Goal: Information Seeking & Learning: Compare options

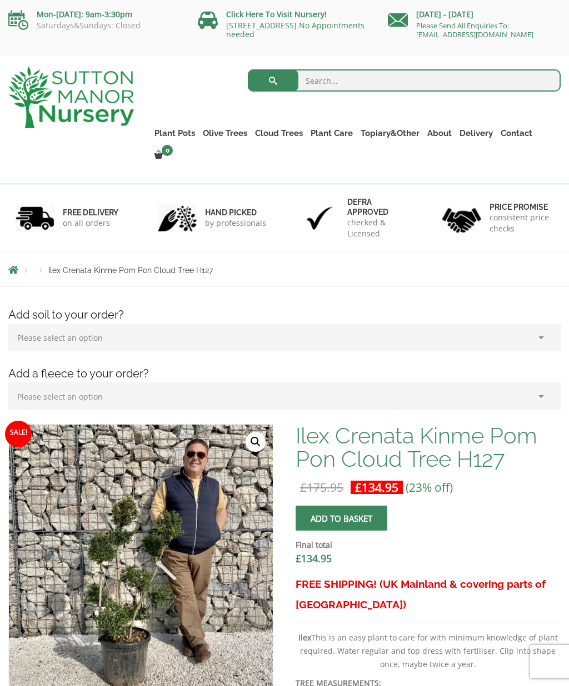
click at [546, 383] on select "Please select an option (x1) Horticultural Fleece (£24.95)" at bounding box center [284, 397] width 552 height 28
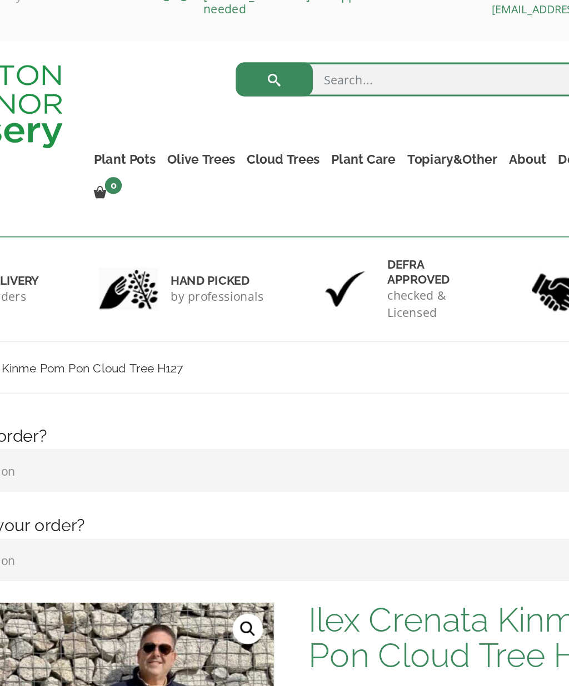
click at [199, 125] on link "Olive Trees" at bounding box center [225, 133] width 52 height 16
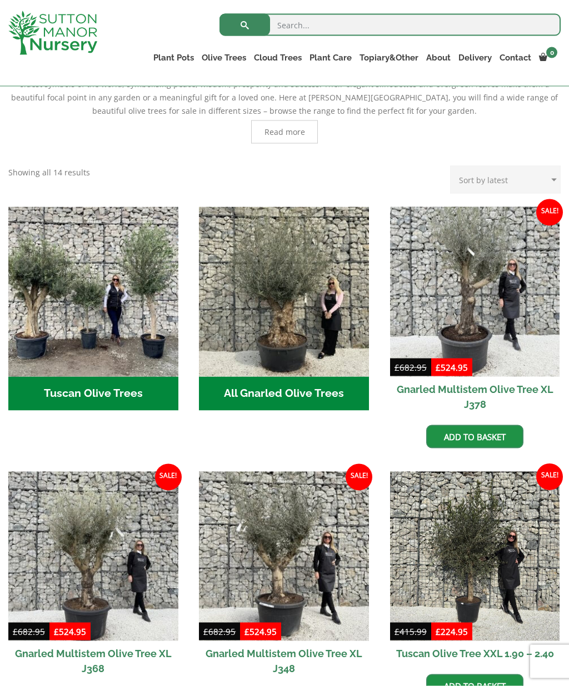
scroll to position [302, 0]
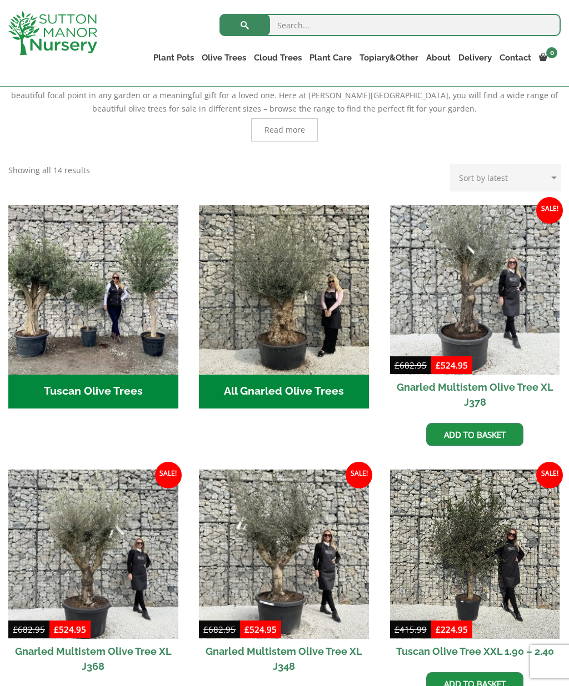
click at [134, 389] on h2 "Tuscan Olive Trees (5)" at bounding box center [93, 392] width 170 height 34
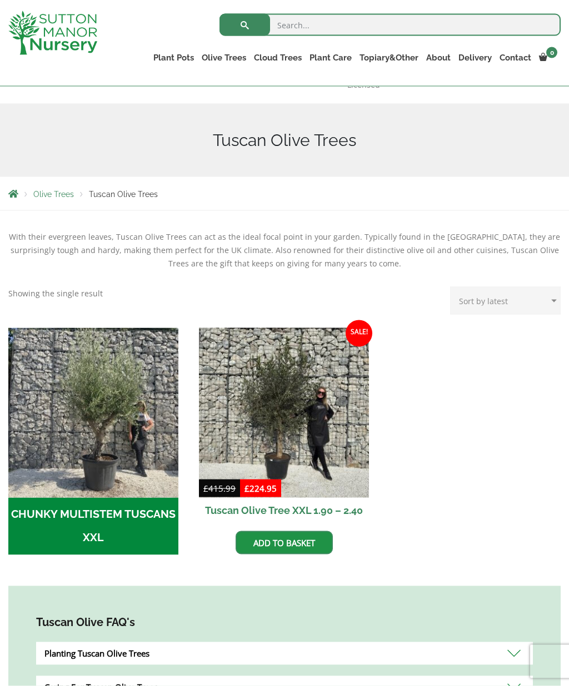
scroll to position [108, 0]
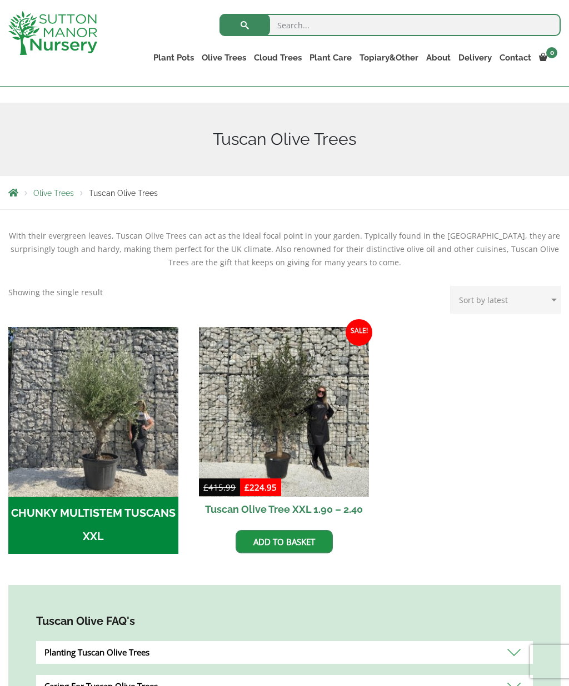
click at [53, 505] on h2 "CHUNKY MULTISTEM TUSCANS XXL (4)" at bounding box center [93, 526] width 170 height 58
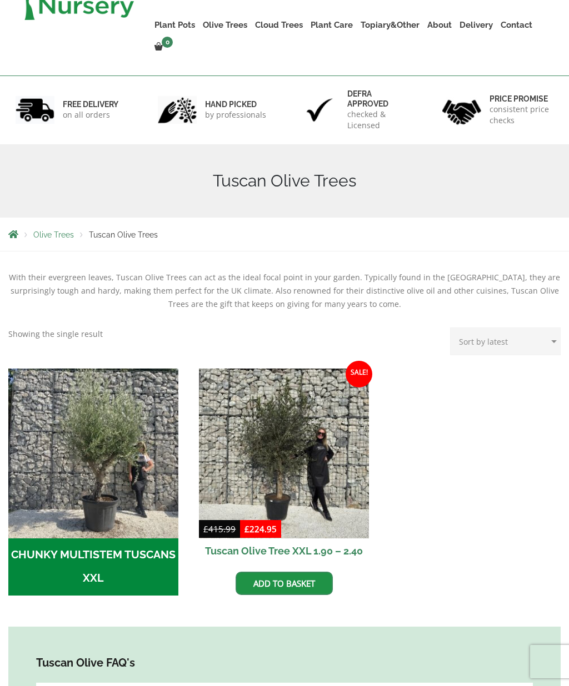
scroll to position [157, 0]
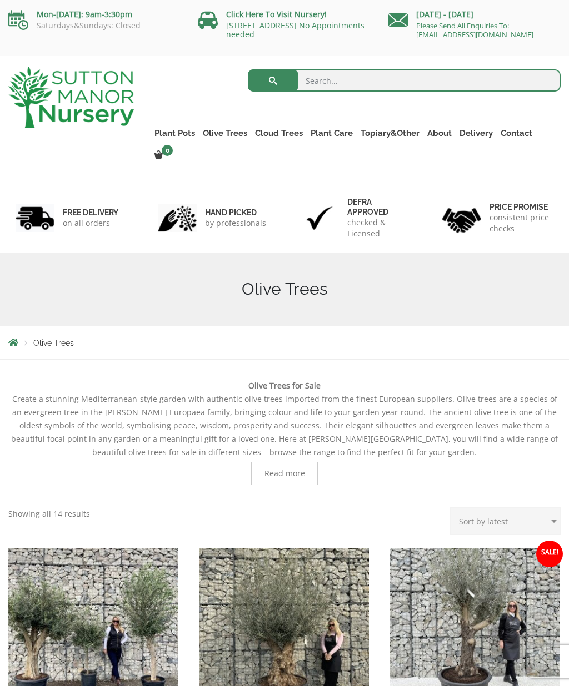
click at [0, 0] on link "Multi Stem Olives (Arcadia Range)" at bounding box center [0, 0] width 0 height 0
click at [0, 0] on link "Ligustrum Pom Poms" at bounding box center [0, 0] width 0 height 0
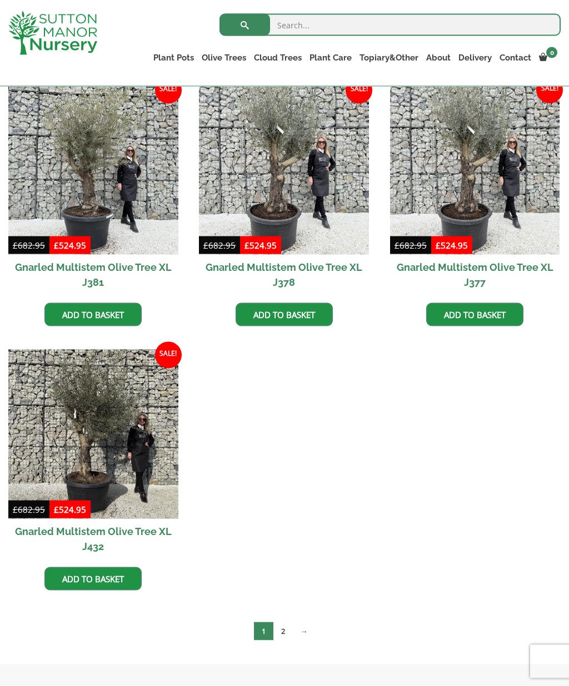
scroll to position [1551, 0]
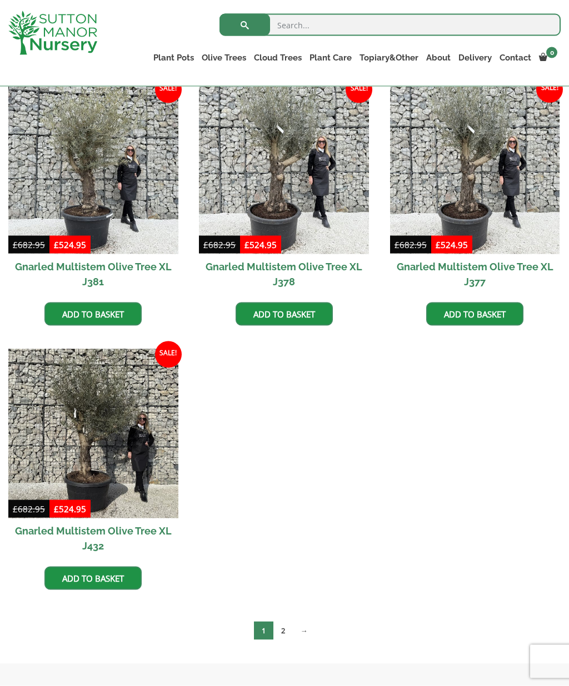
click at [292, 632] on link "2" at bounding box center [282, 631] width 19 height 18
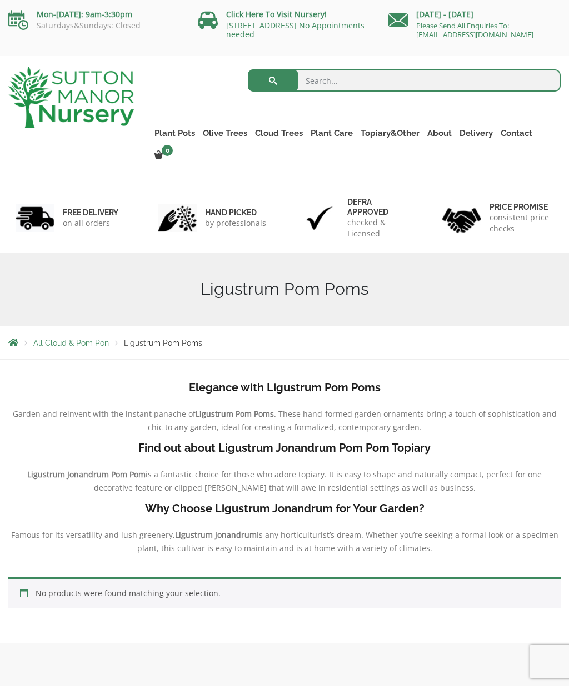
click at [0, 0] on link "Castlewellan" at bounding box center [0, 0] width 0 height 0
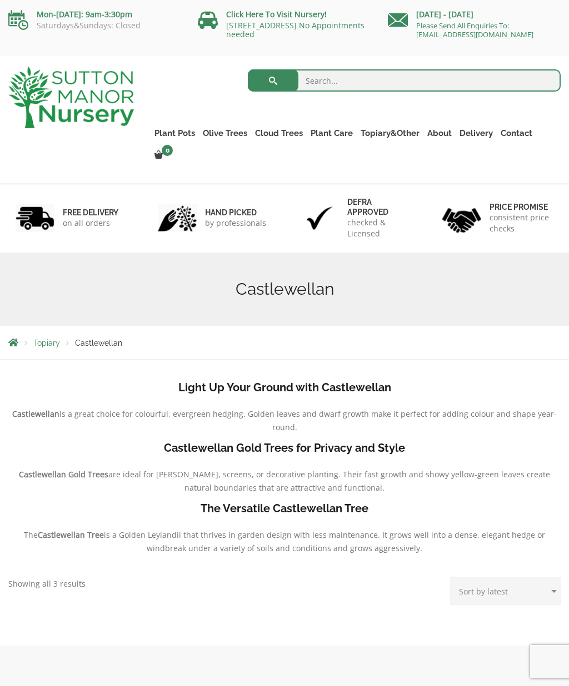
click at [0, 0] on link "Ilex Crenata Cloud Trees" at bounding box center [0, 0] width 0 height 0
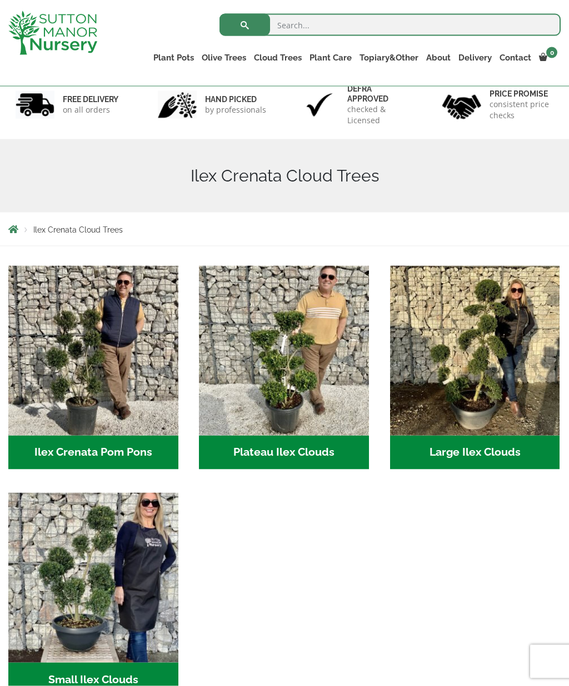
scroll to position [73, 0]
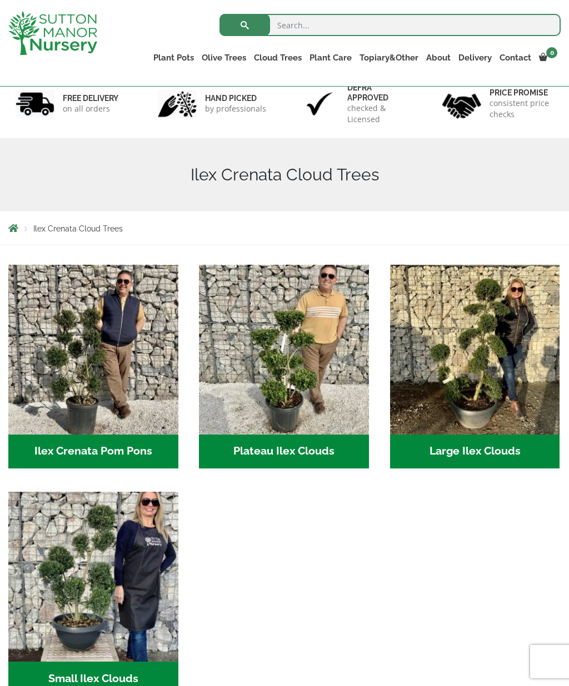
click at [93, 620] on img "Visit product category Small Ilex Clouds" at bounding box center [93, 577] width 170 height 170
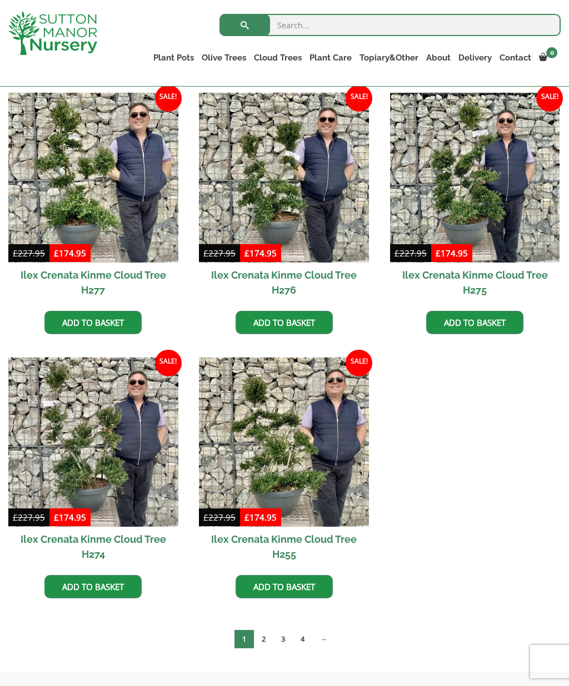
scroll to position [1346, 0]
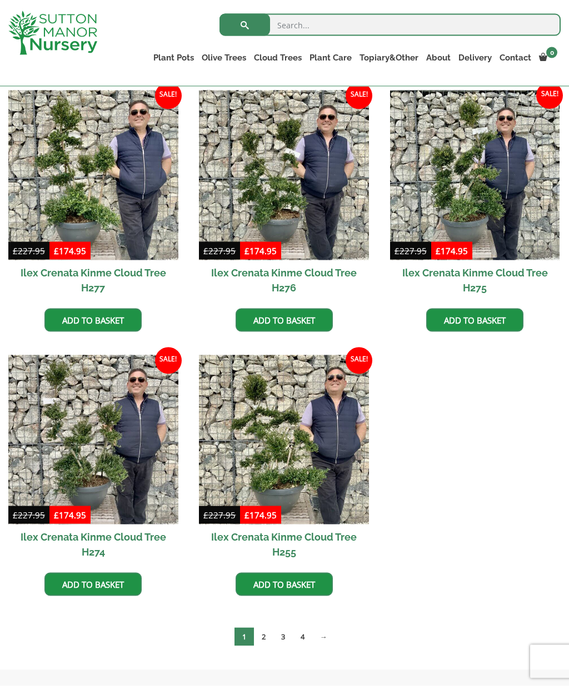
click at [266, 640] on link "2" at bounding box center [263, 637] width 19 height 18
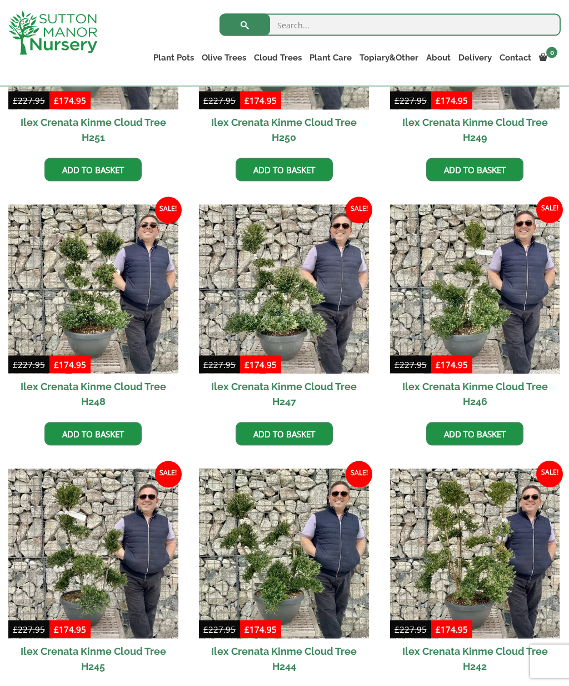
scroll to position [440, 0]
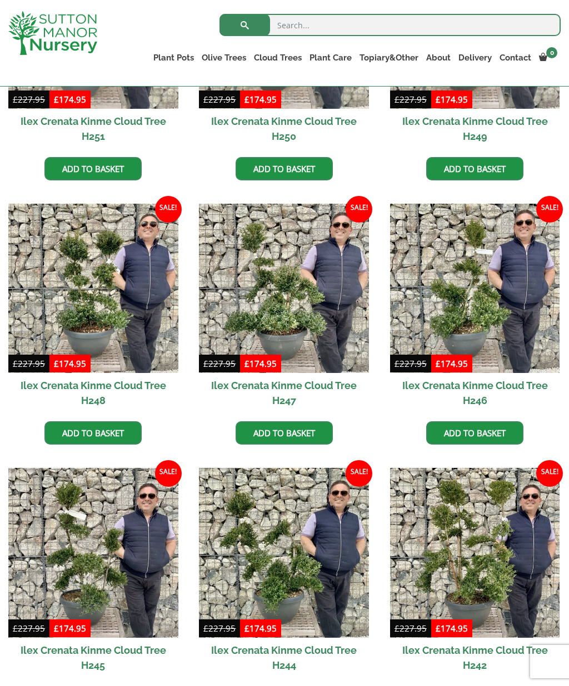
click at [551, 571] on img at bounding box center [475, 553] width 170 height 170
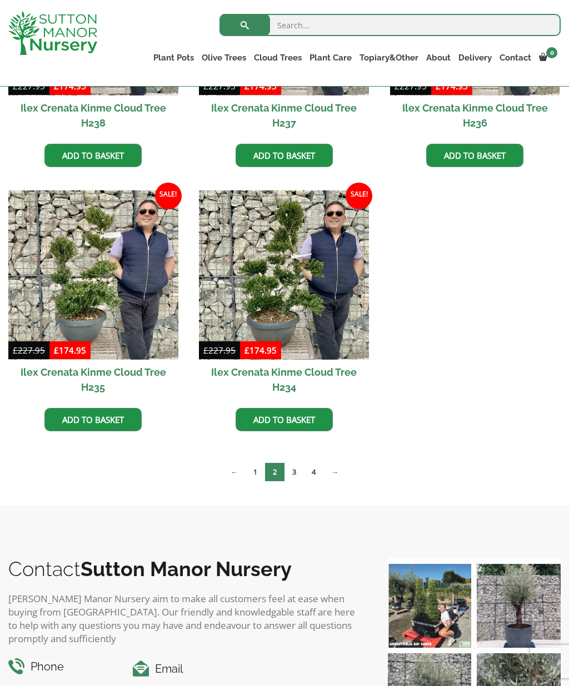
scroll to position [1510, 0]
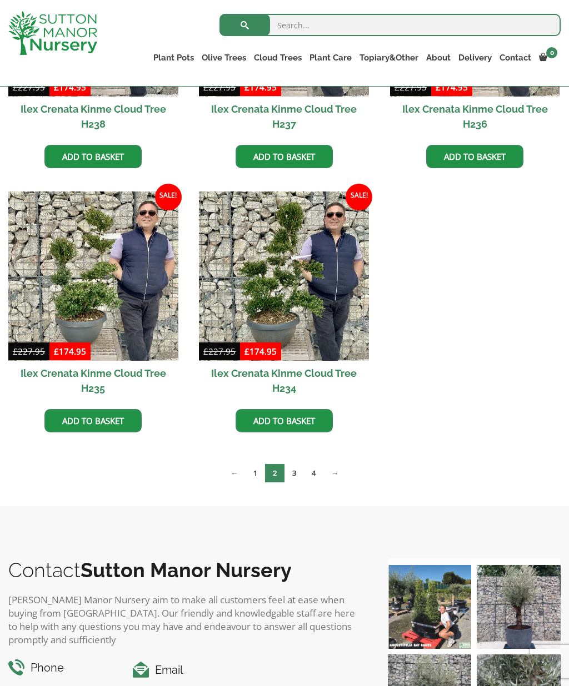
click at [300, 479] on link "3" at bounding box center [293, 473] width 19 height 18
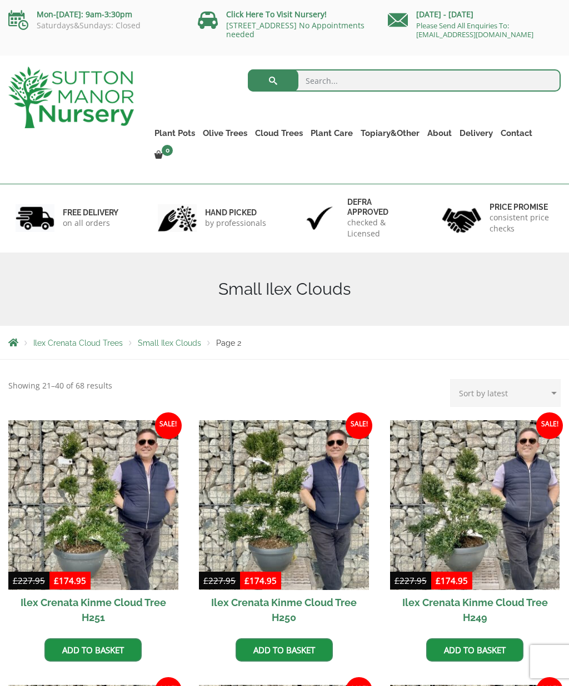
scroll to position [1558, 0]
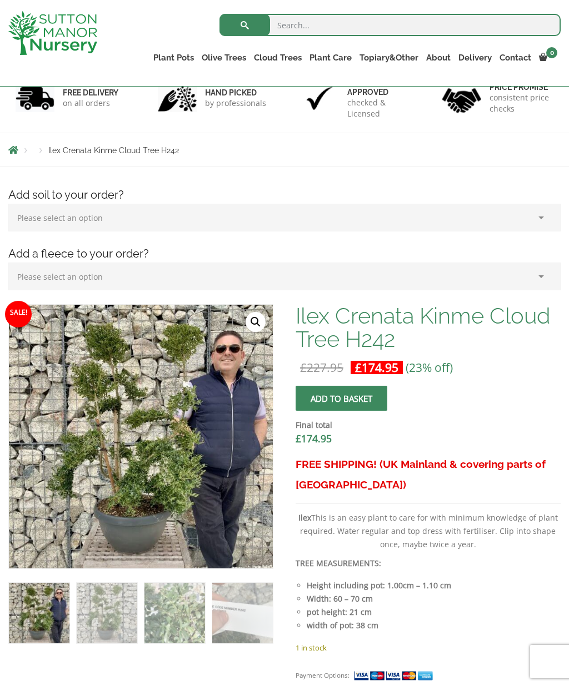
scroll to position [127, 0]
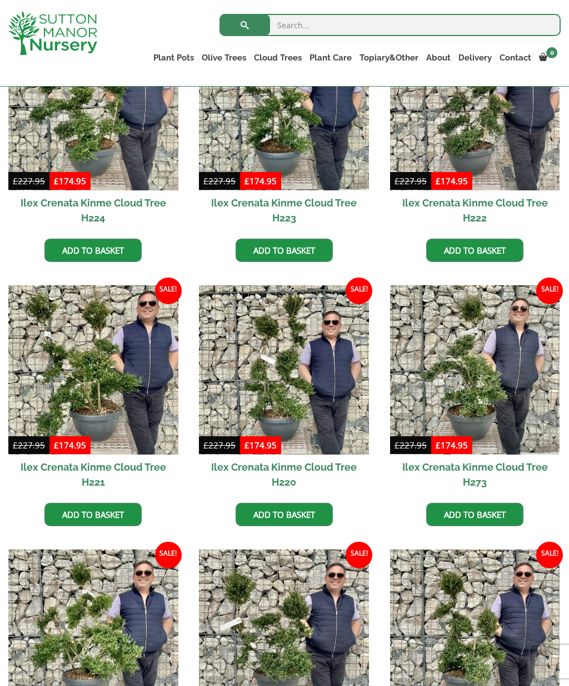
scroll to position [857, 0]
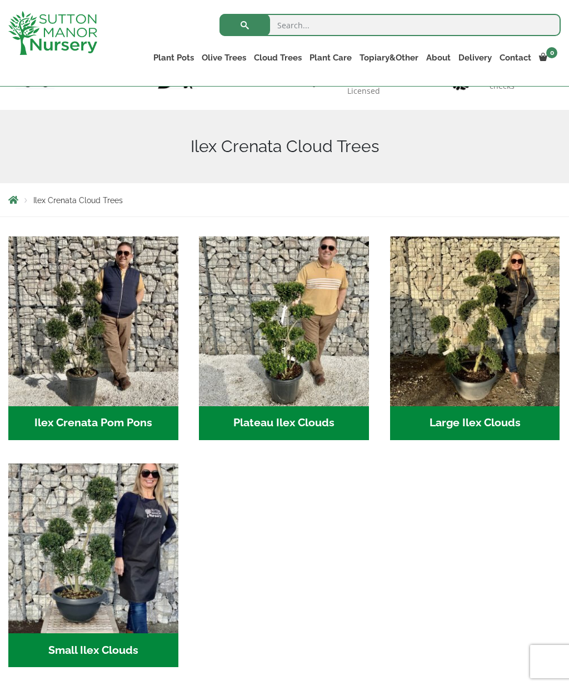
click at [301, 400] on img "Visit product category Plateau Ilex Clouds" at bounding box center [284, 322] width 170 height 170
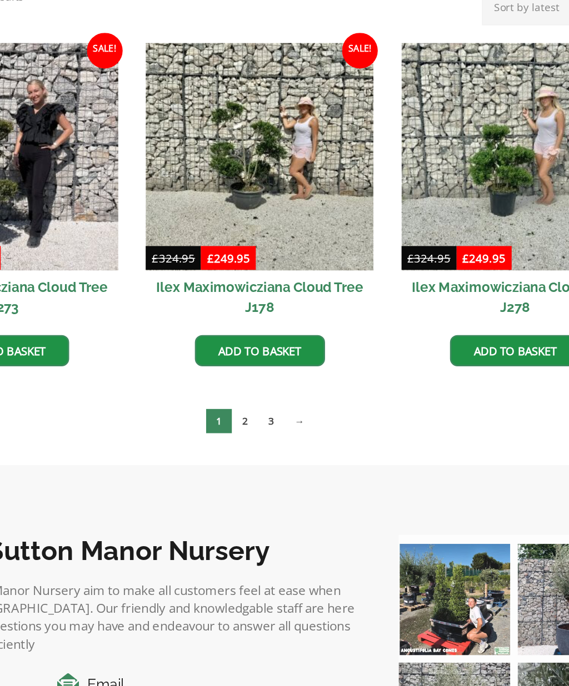
scroll to position [220, 0]
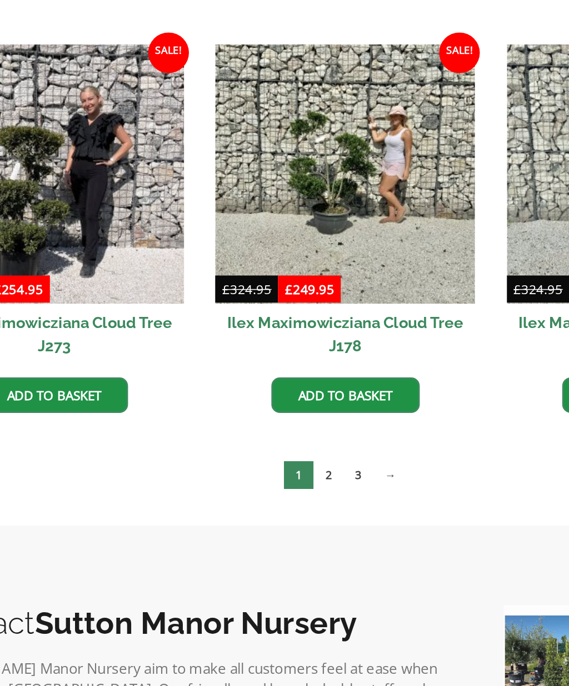
click at [263, 431] on link "2" at bounding box center [272, 440] width 19 height 18
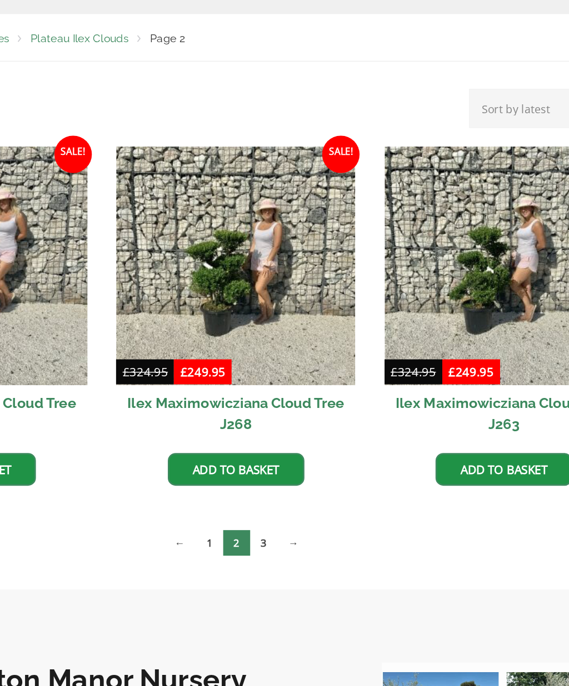
scroll to position [118, 0]
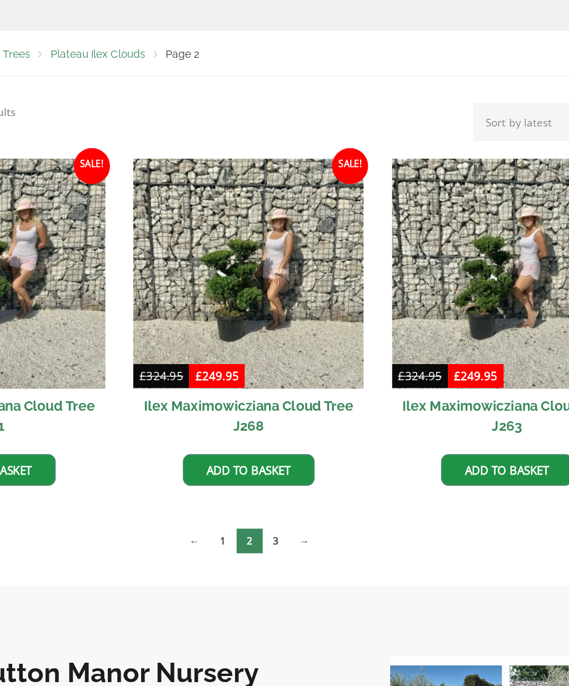
click at [294, 534] on link "3" at bounding box center [303, 543] width 19 height 18
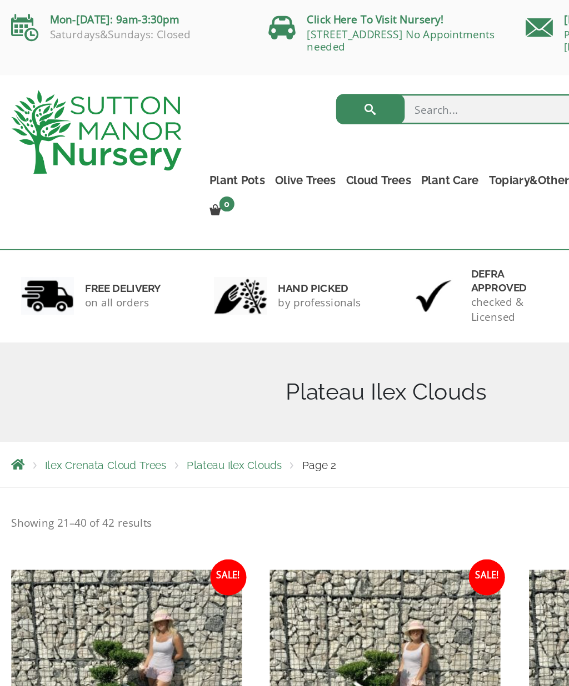
scroll to position [117, 0]
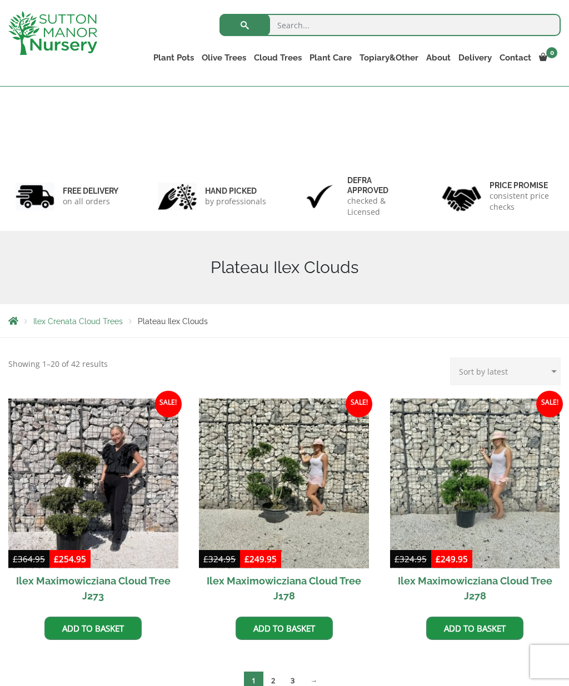
scroll to position [149, 0]
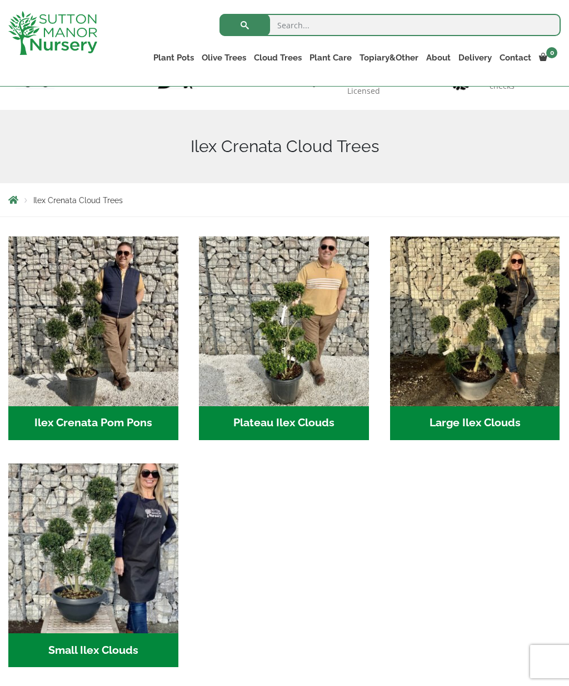
scroll to position [121, 0]
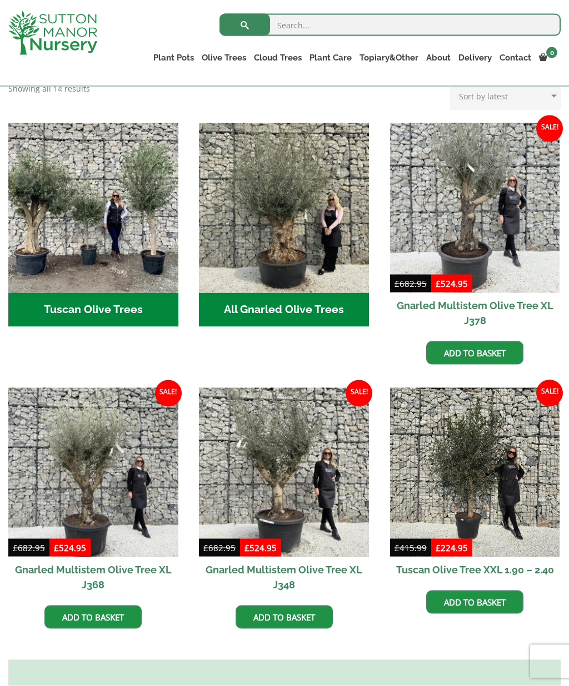
scroll to position [385, 0]
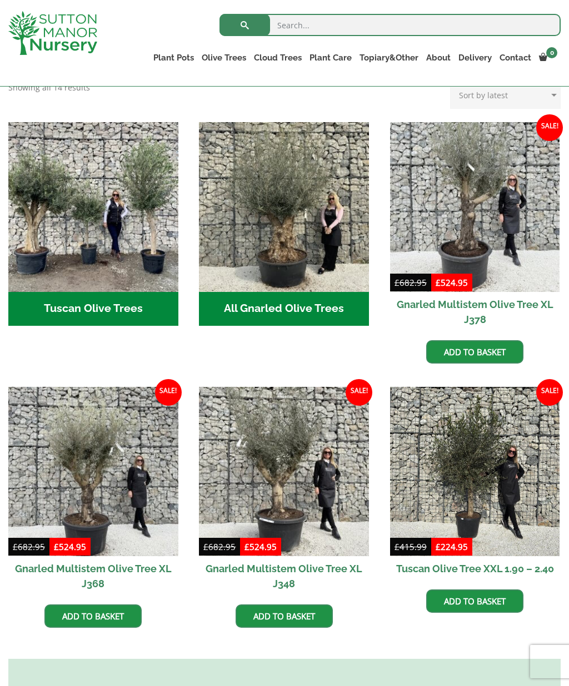
click at [281, 319] on h2 "All Gnarled Olive Trees (180)" at bounding box center [284, 309] width 170 height 34
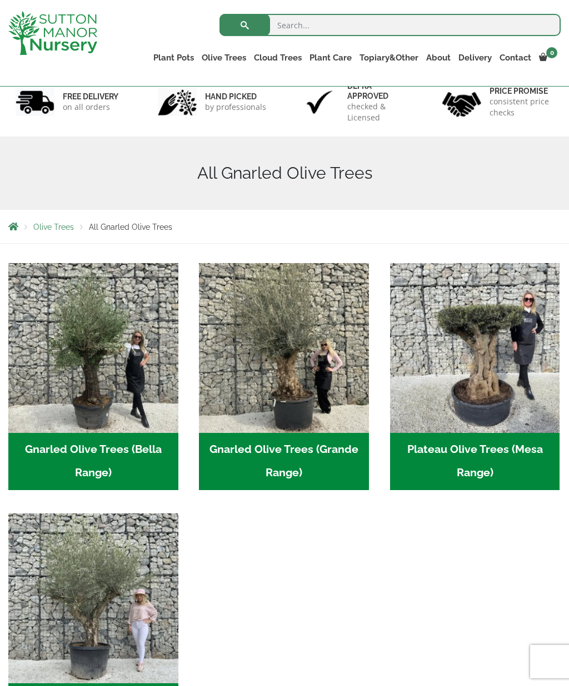
scroll to position [74, 0]
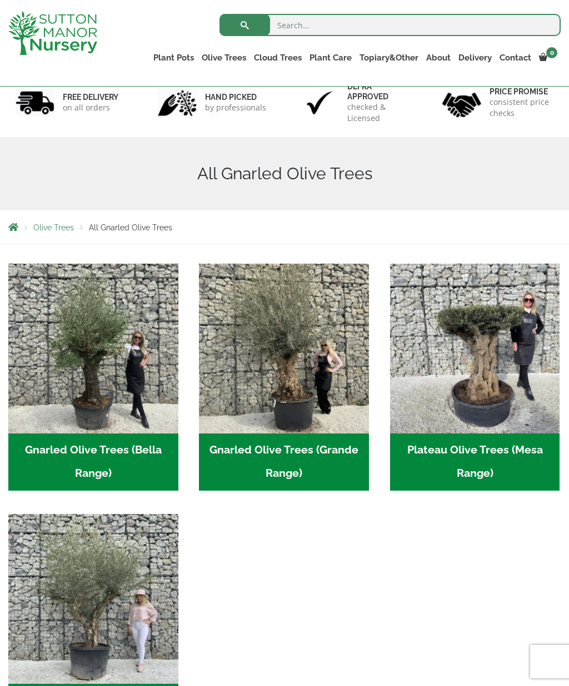
click at [511, 459] on h2 "Plateau Olive Trees (Mesa Range) (5)" at bounding box center [475, 463] width 170 height 58
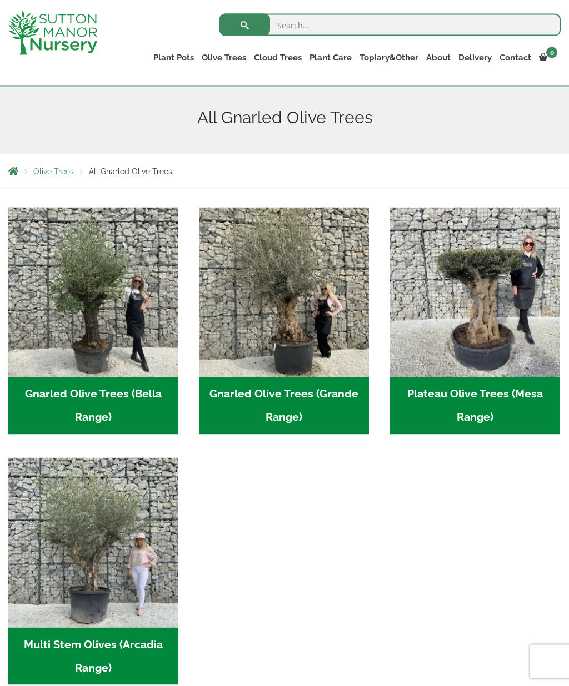
scroll to position [130, 0]
click at [294, 383] on h2 "Gnarled Olive Trees (Grande Range) (53)" at bounding box center [284, 406] width 170 height 58
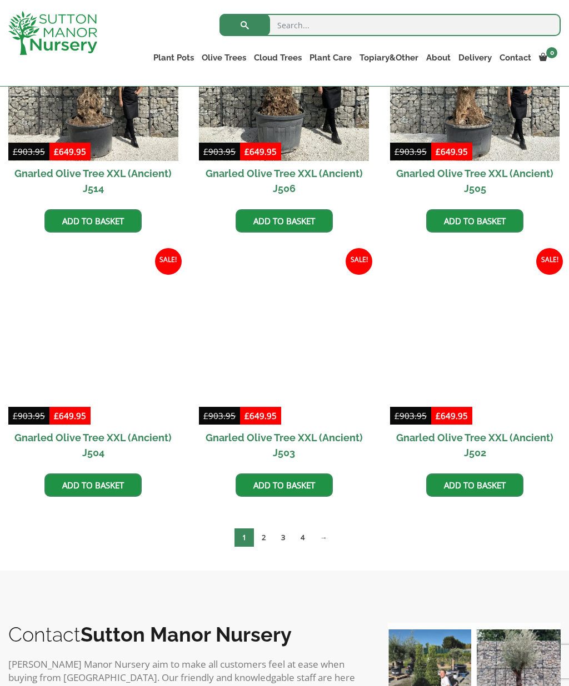
scroll to position [1448, 0]
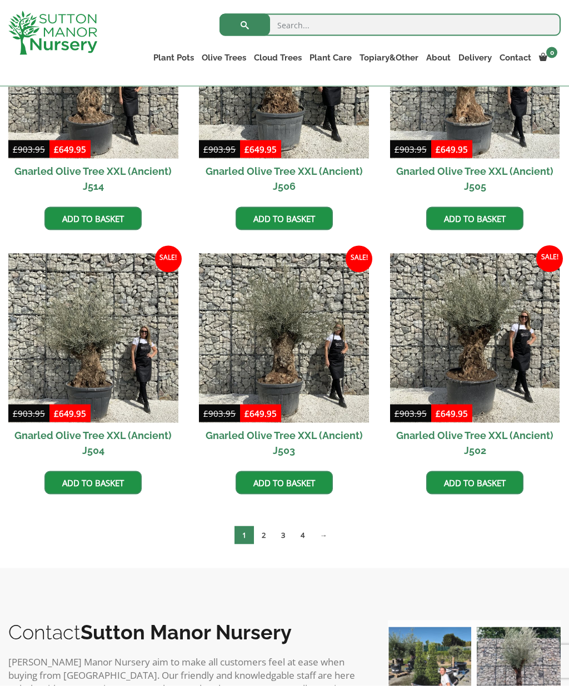
click at [274, 532] on link "3" at bounding box center [282, 535] width 19 height 18
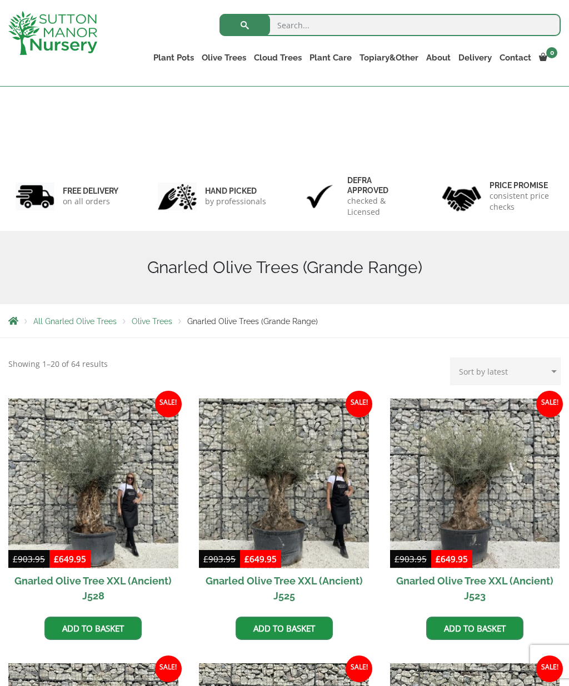
scroll to position [1497, 0]
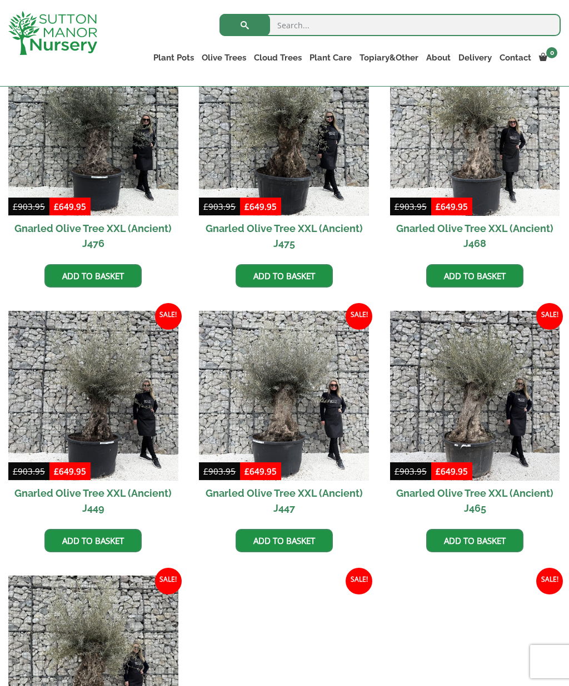
scroll to position [589, 0]
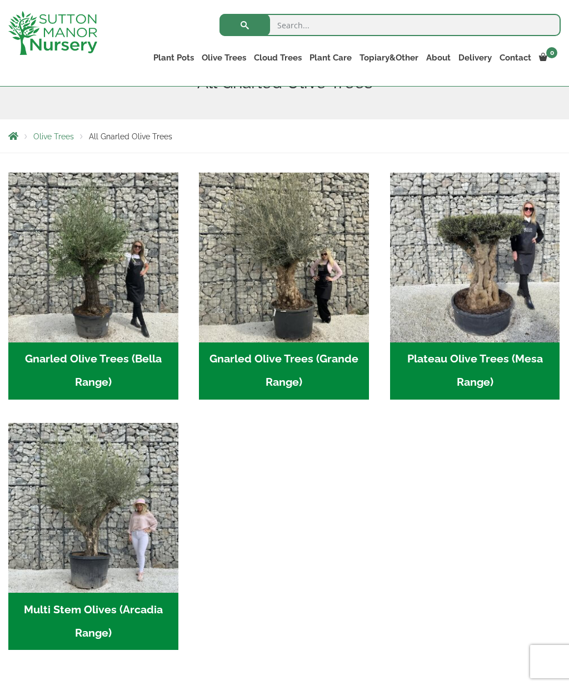
scroll to position [163, 0]
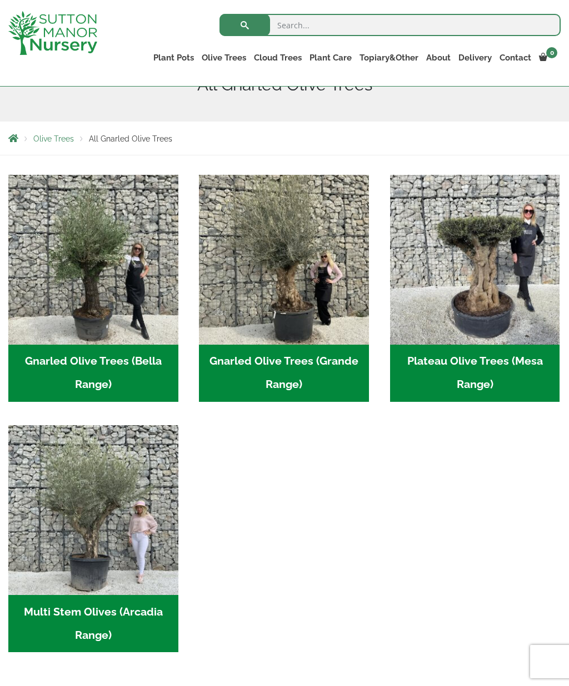
click at [125, 356] on h2 "Gnarled Olive Trees (Bella Range) (103)" at bounding box center [93, 374] width 170 height 58
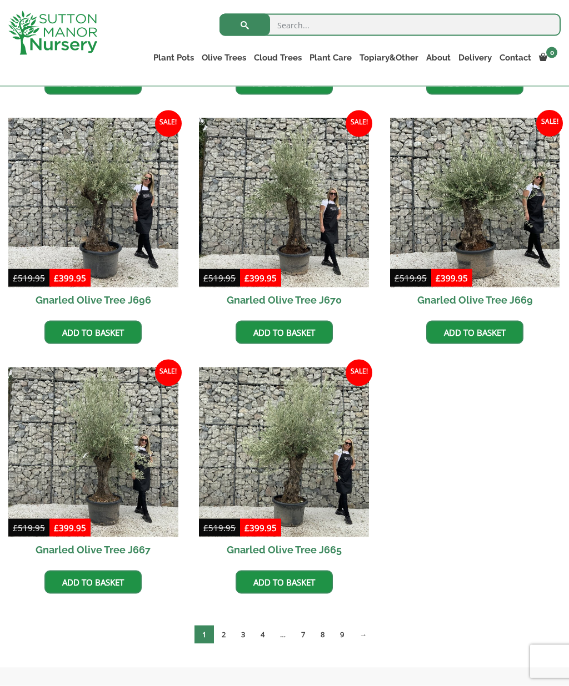
scroll to position [511, 0]
click at [109, 460] on img at bounding box center [93, 452] width 170 height 170
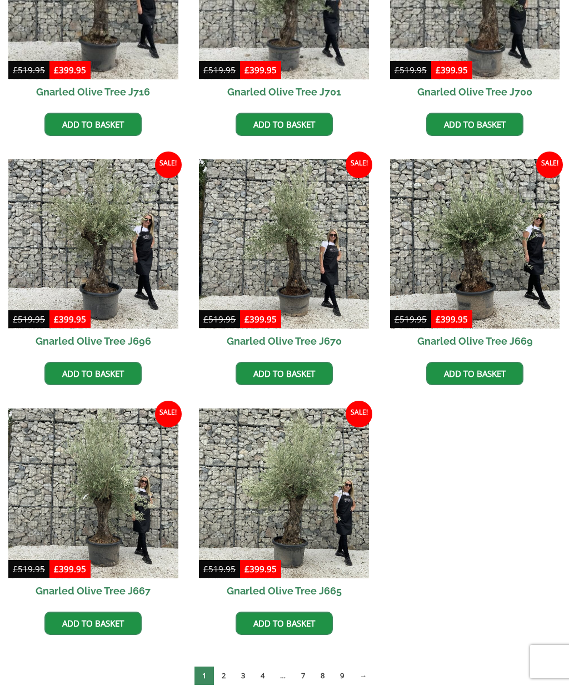
scroll to position [559, 0]
